Goal: Participate in discussion: Engage in conversation with other users on a specific topic

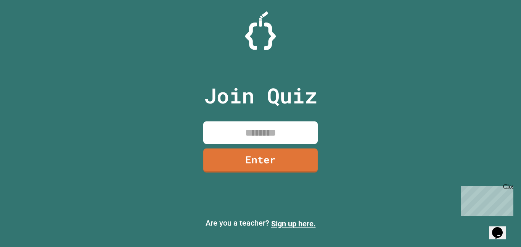
click at [271, 139] on input at bounding box center [260, 132] width 114 height 22
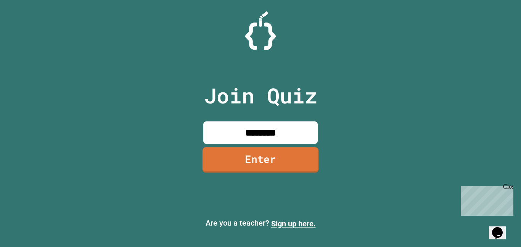
type input "********"
click at [243, 158] on link "Enter" at bounding box center [260, 159] width 116 height 25
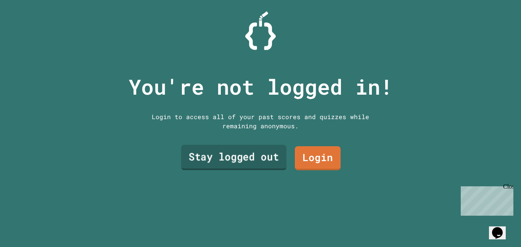
click at [232, 151] on link "Stay logged out" at bounding box center [233, 157] width 105 height 25
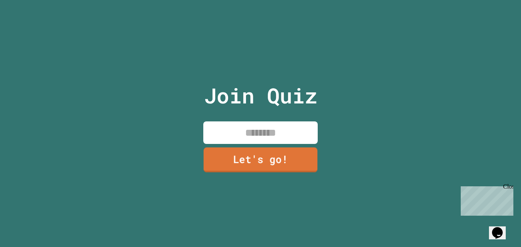
click at [250, 140] on input at bounding box center [260, 132] width 114 height 22
type input "******"
click at [265, 164] on link "Let's go!" at bounding box center [261, 159] width 112 height 25
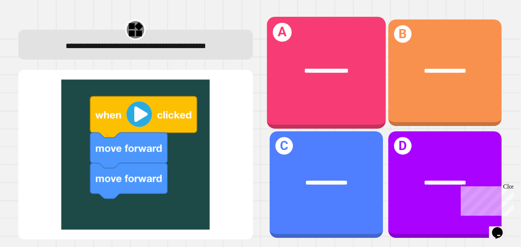
click at [324, 69] on span "**********" at bounding box center [326, 70] width 44 height 6
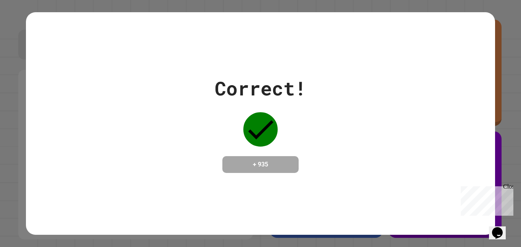
click at [512, 157] on div "Correct! + 935" at bounding box center [260, 123] width 521 height 247
click at [360, 155] on div "Correct! + 935" at bounding box center [260, 123] width 469 height 99
click at [511, 184] on div "Close" at bounding box center [508, 188] width 10 height 10
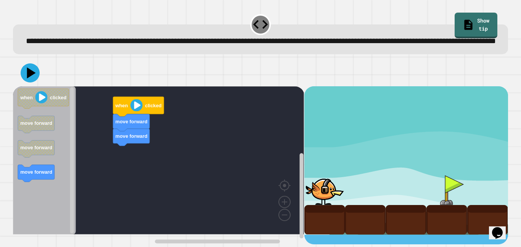
scroll to position [3, 0]
click at [136, 111] on image "Blockly Workspace" at bounding box center [136, 105] width 12 height 12
click at [121, 110] on div "move forward move forward when clicked when clicked move forward move forward m…" at bounding box center [158, 165] width 291 height 158
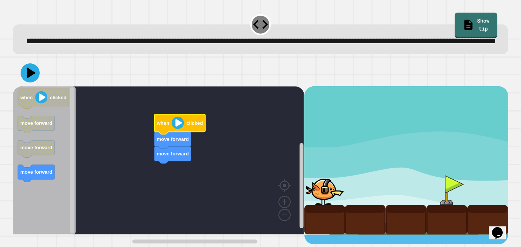
click at [183, 129] on image "Blockly Workspace" at bounding box center [178, 123] width 12 height 12
click at [173, 129] on image "Blockly Workspace" at bounding box center [178, 123] width 12 height 12
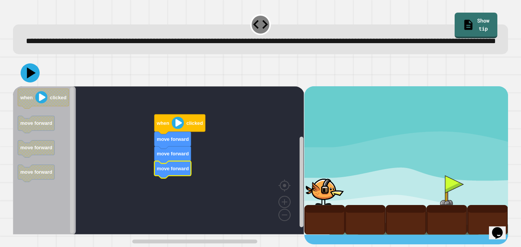
click at [174, 129] on image "Blockly Workspace" at bounding box center [178, 123] width 12 height 12
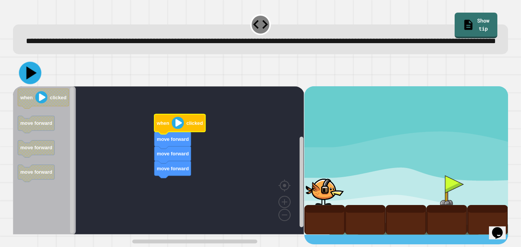
click at [32, 79] on icon at bounding box center [31, 72] width 10 height 13
click at [180, 129] on image "Blockly Workspace" at bounding box center [178, 123] width 12 height 12
click at [179, 129] on image "Blockly Workspace" at bounding box center [178, 123] width 12 height 12
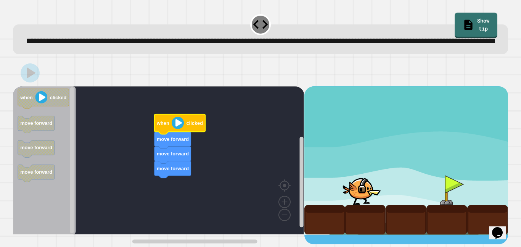
click at [179, 129] on image "Blockly Workspace" at bounding box center [178, 123] width 12 height 12
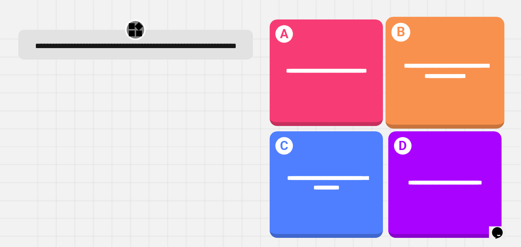
click at [414, 109] on div "**********" at bounding box center [444, 73] width 119 height 112
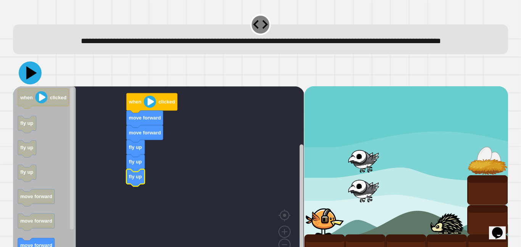
click at [32, 80] on icon at bounding box center [31, 72] width 11 height 13
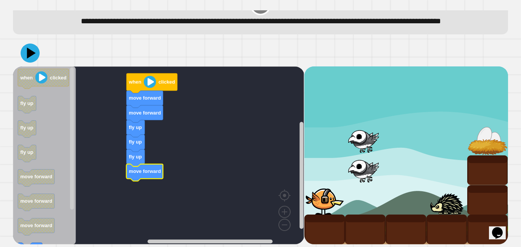
click at [34, 54] on icon at bounding box center [30, 52] width 19 height 19
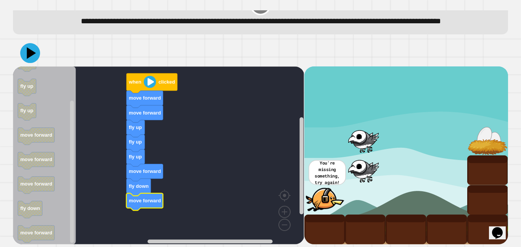
click at [26, 52] on icon at bounding box center [30, 53] width 20 height 20
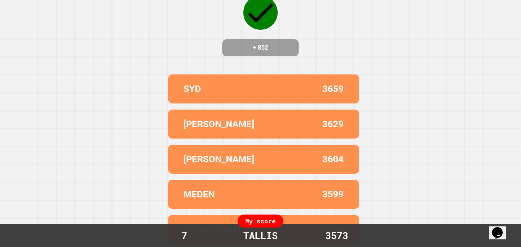
scroll to position [0, 0]
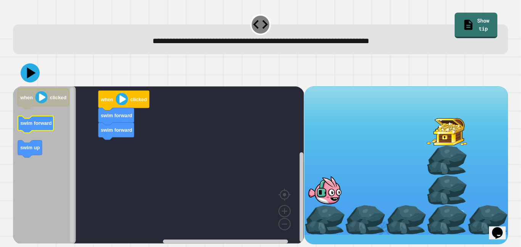
click at [31, 129] on icon "Blockly Workspace" at bounding box center [36, 124] width 36 height 17
click at [32, 158] on icon "Blockly Workspace" at bounding box center [44, 164] width 63 height 157
click at [43, 149] on icon "Blockly Workspace" at bounding box center [44, 164] width 63 height 157
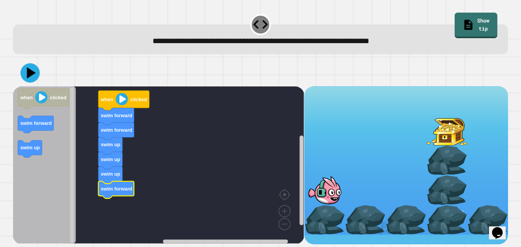
click at [27, 70] on icon at bounding box center [31, 72] width 9 height 11
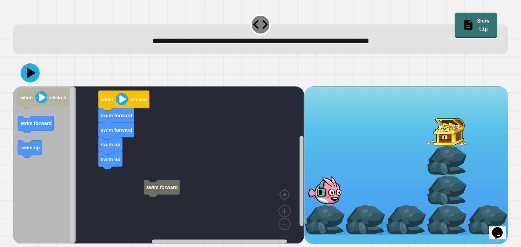
click at [127, 180] on rect "Blockly Workspace" at bounding box center [158, 164] width 291 height 157
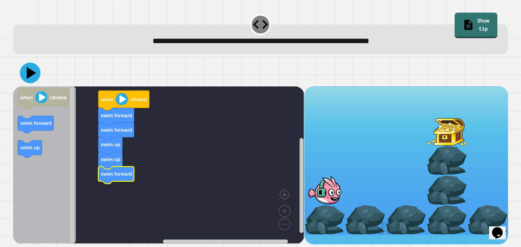
click at [23, 77] on icon at bounding box center [30, 73] width 21 height 21
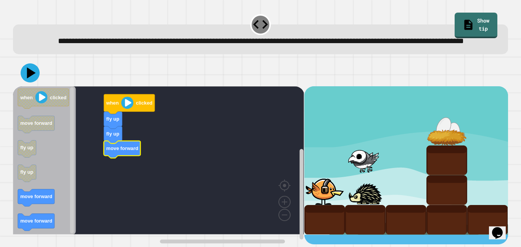
click at [51, 203] on icon "Blockly Workspace" at bounding box center [36, 197] width 37 height 17
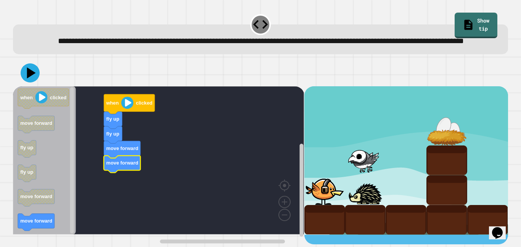
click at [45, 226] on icon "Blockly Workspace" at bounding box center [44, 160] width 63 height 148
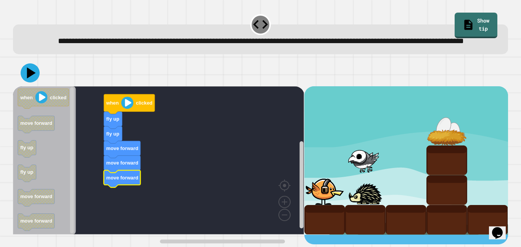
click at [24, 82] on icon at bounding box center [30, 72] width 19 height 19
